Goal: Communication & Community: Ask a question

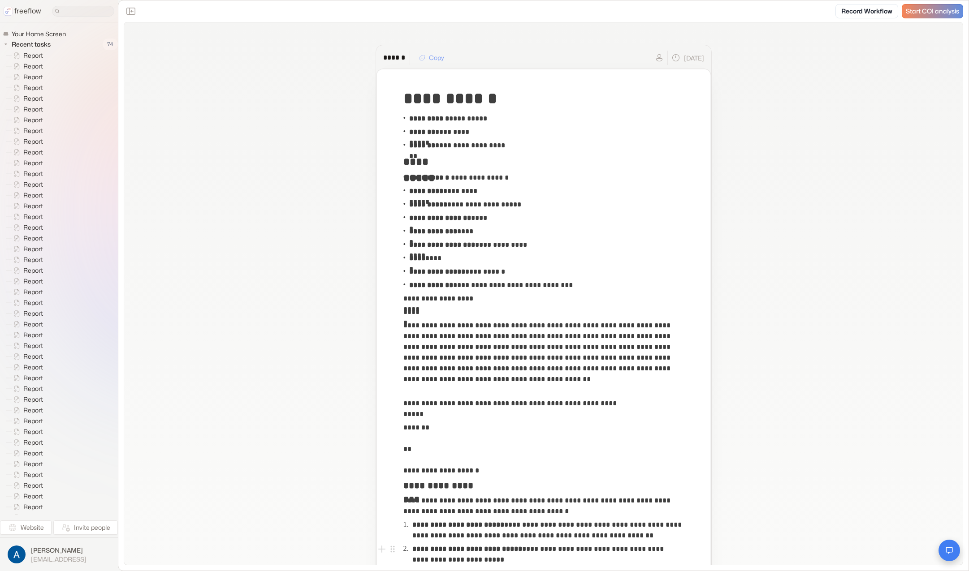
click at [951, 548] on icon "Open chat" at bounding box center [949, 551] width 7 height 7
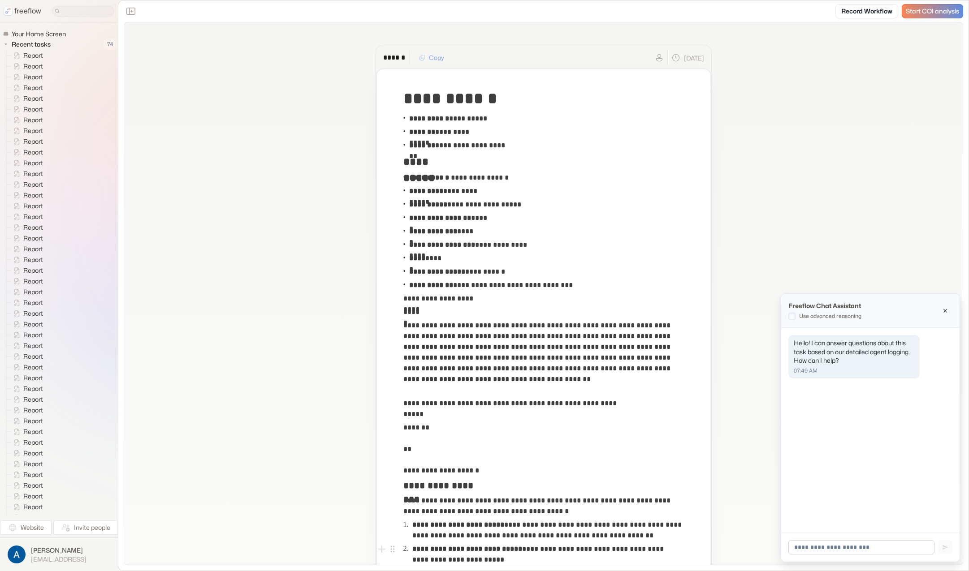
click at [833, 550] on input at bounding box center [861, 548] width 146 height 14
type input "**********"
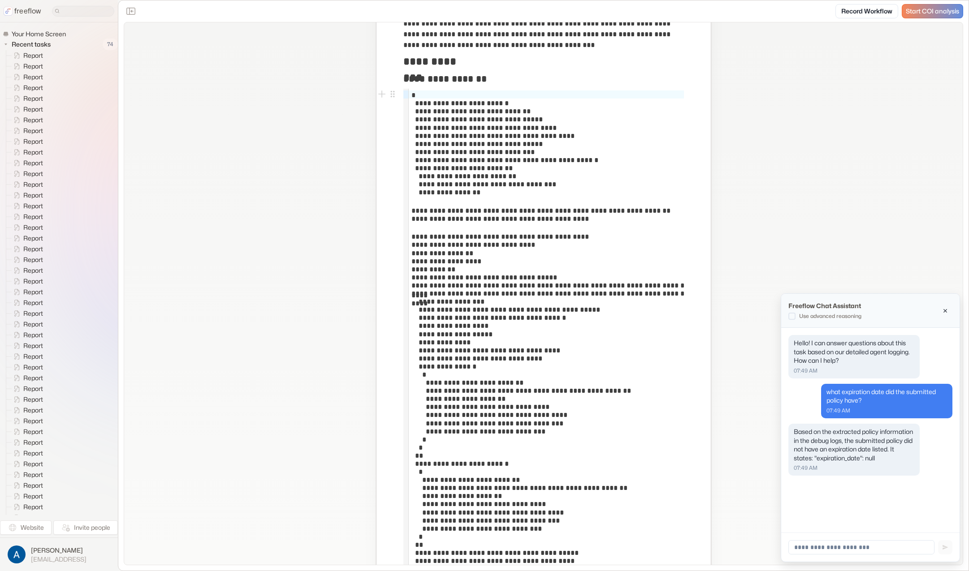
scroll to position [663, 0]
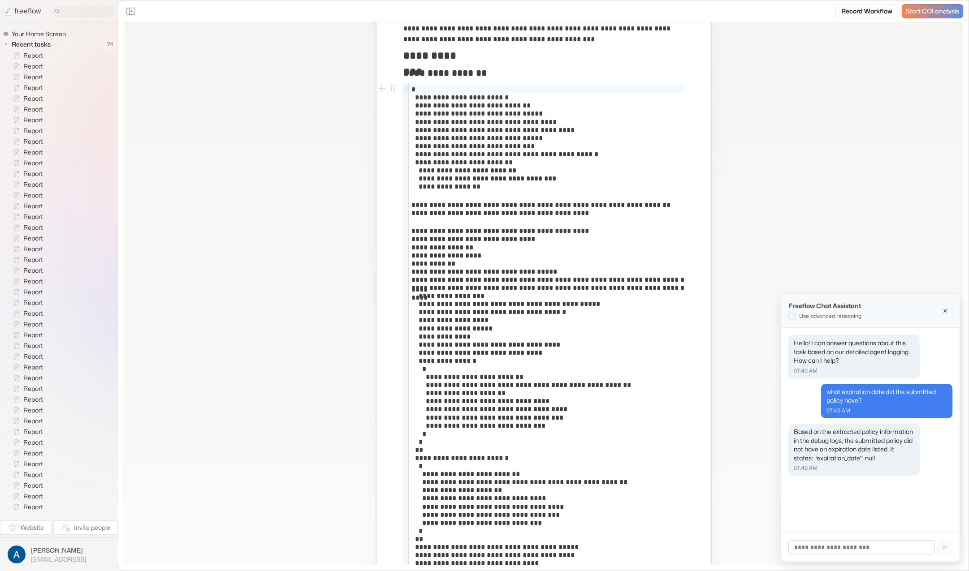
click at [900, 548] on input at bounding box center [861, 548] width 146 height 14
type input "***"
type input "**********"
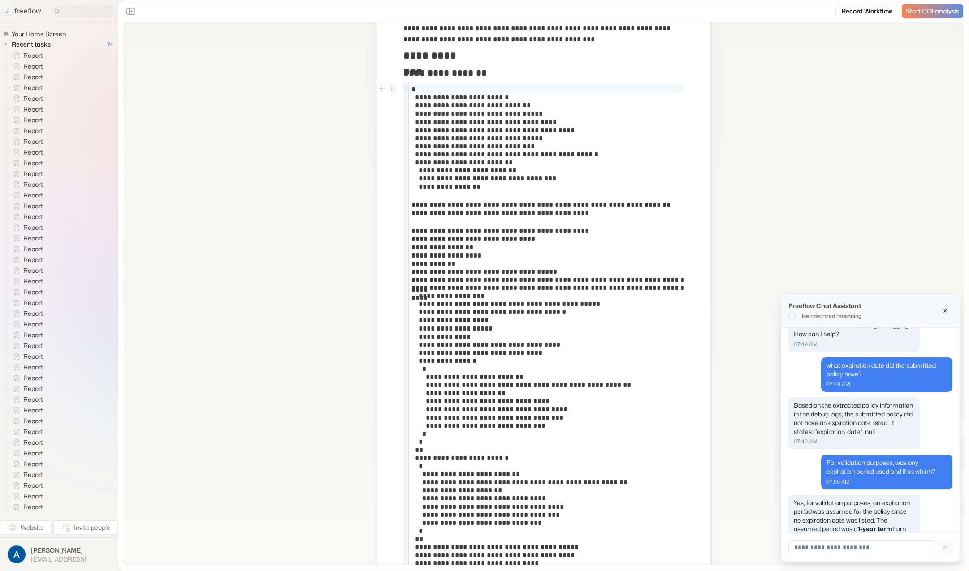
scroll to position [106, 0]
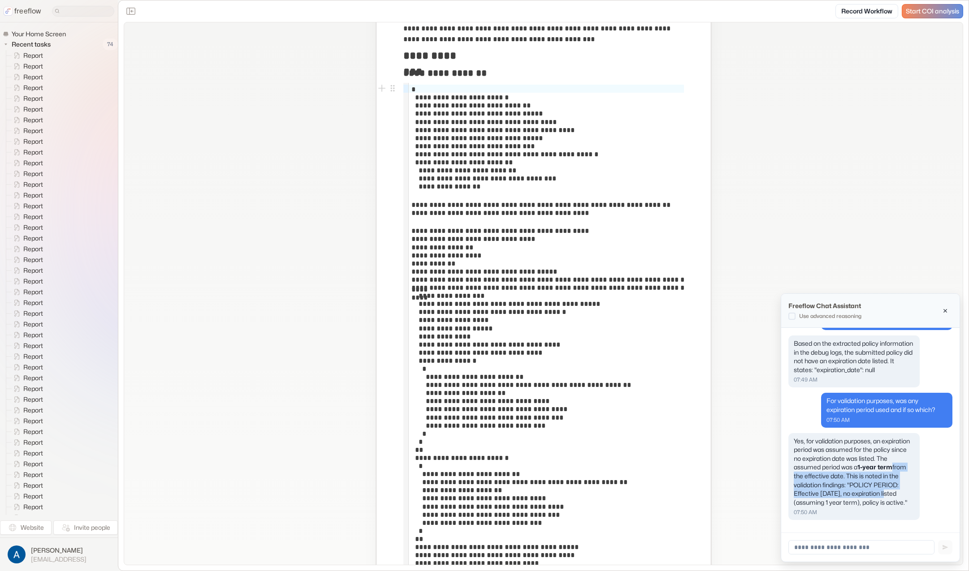
drag, startPoint x: 822, startPoint y: 471, endPoint x: 827, endPoint y: 491, distance: 20.7
click at [827, 491] on div "Yes, for validation purposes, an expiration period was assumed for the policy s…" at bounding box center [854, 472] width 121 height 70
drag, startPoint x: 827, startPoint y: 491, endPoint x: 825, endPoint y: 485, distance: 6.1
click at [827, 490] on span "This is noted in the validation findings: "POLICY PERIOD: Effective [DATE], no …" at bounding box center [850, 489] width 113 height 34
click at [825, 485] on span "This is noted in the validation findings: "POLICY PERIOD: Effective [DATE], no …" at bounding box center [850, 489] width 113 height 34
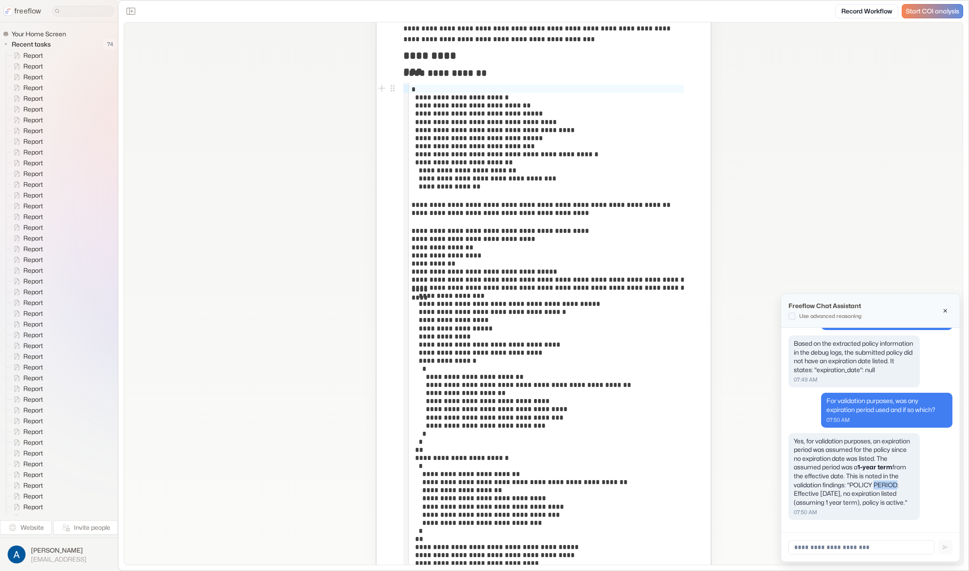
click at [825, 485] on span "This is noted in the validation findings: "POLICY PERIOD: Effective [DATE], no …" at bounding box center [850, 489] width 113 height 34
drag, startPoint x: 867, startPoint y: 503, endPoint x: 796, endPoint y: 431, distance: 101.7
click at [795, 437] on div "Yes, for validation purposes, an expiration period was assumed for the policy s…" at bounding box center [854, 472] width 121 height 70
click at [859, 480] on div "Yes, for validation purposes, an expiration period was assumed for the policy s…" at bounding box center [854, 472] width 121 height 70
